Goal: Task Accomplishment & Management: Manage account settings

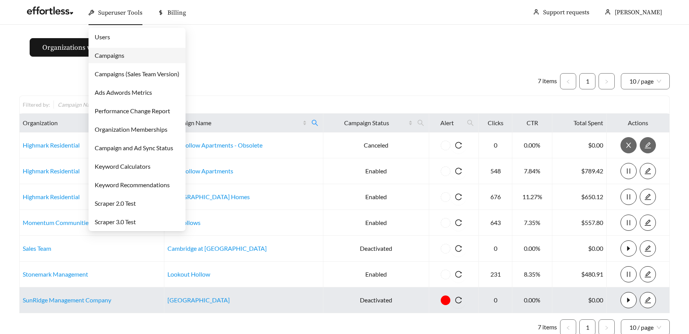
click at [127, 16] on span "Superuser Tools" at bounding box center [120, 13] width 44 height 8
click at [118, 55] on link "Campaigns" at bounding box center [110, 55] width 30 height 7
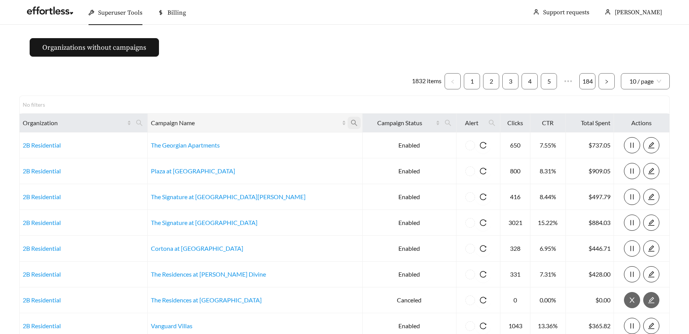
click at [351, 124] on icon "search" at bounding box center [354, 123] width 6 height 6
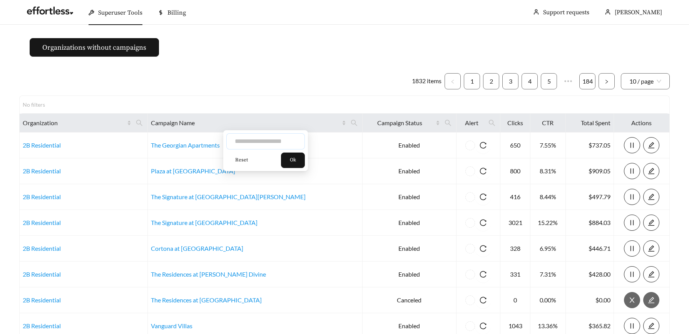
click at [278, 135] on input "text" at bounding box center [265, 141] width 79 height 16
type input "*****"
click at [296, 158] on span "Ok" at bounding box center [293, 160] width 6 height 8
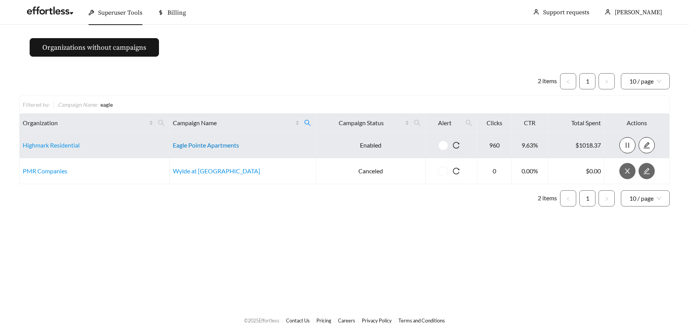
click at [197, 146] on link "Eagle Pointe Apartments" at bounding box center [206, 144] width 66 height 7
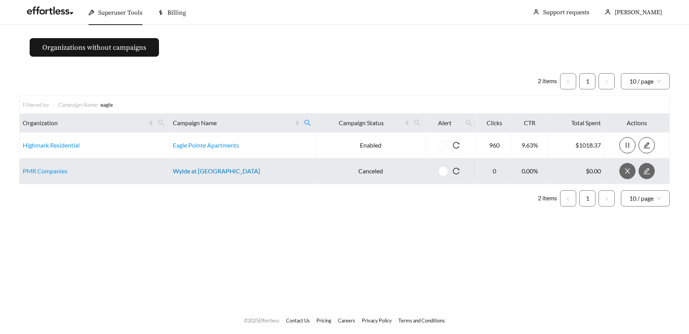
click at [203, 172] on link "Wylde at Eagle Creek" at bounding box center [216, 170] width 87 height 7
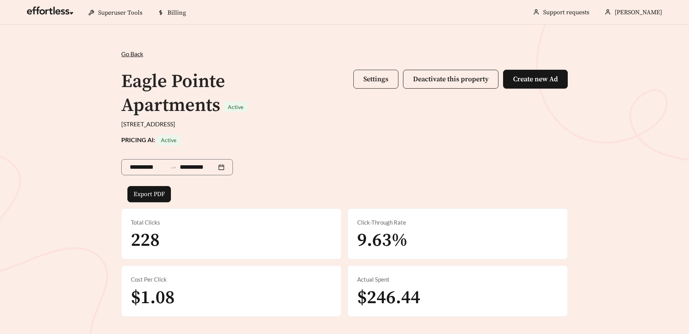
click at [373, 76] on span "Settings" at bounding box center [375, 79] width 25 height 9
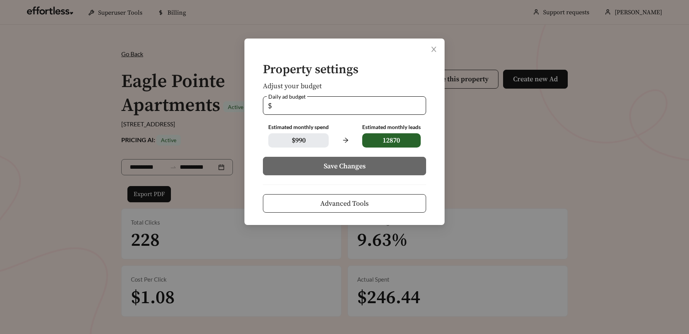
click at [349, 202] on span "Advanced Tools" at bounding box center [344, 203] width 48 height 10
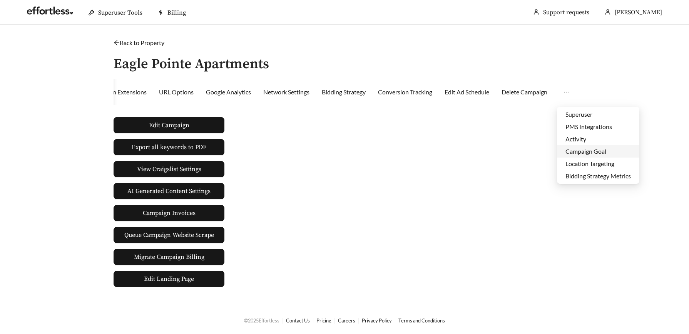
click at [591, 151] on li "Campaign Goal" at bounding box center [598, 151] width 82 height 12
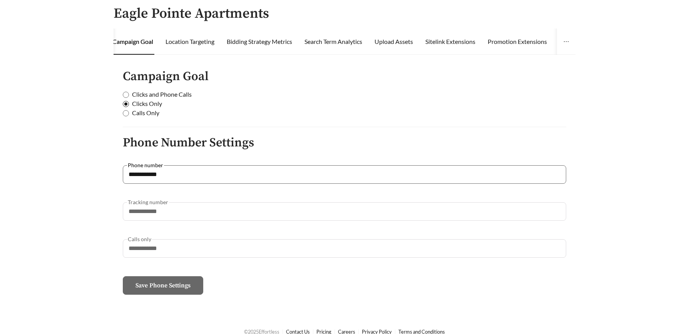
scroll to position [50, 0]
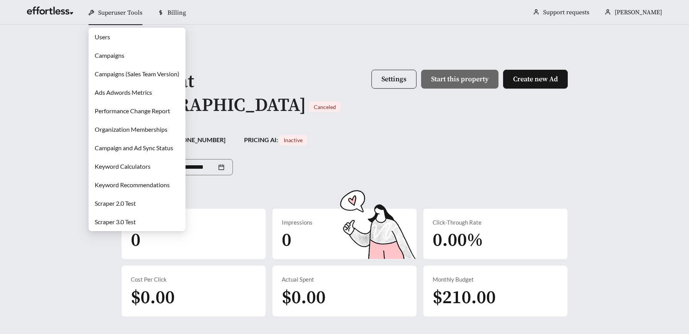
click at [115, 57] on link "Campaigns" at bounding box center [110, 55] width 30 height 7
